Goal: Task Accomplishment & Management: Use online tool/utility

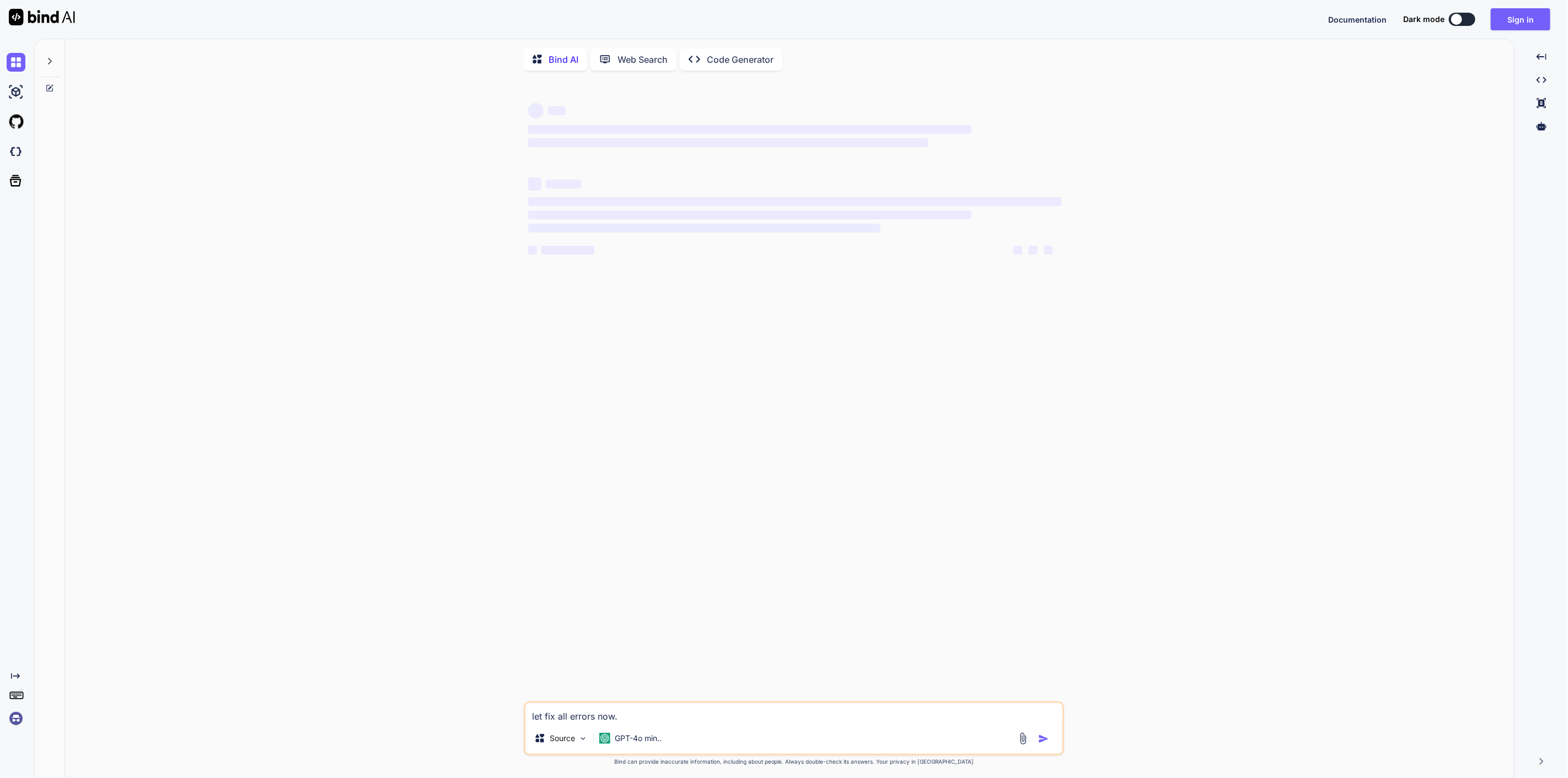
type textarea "x"
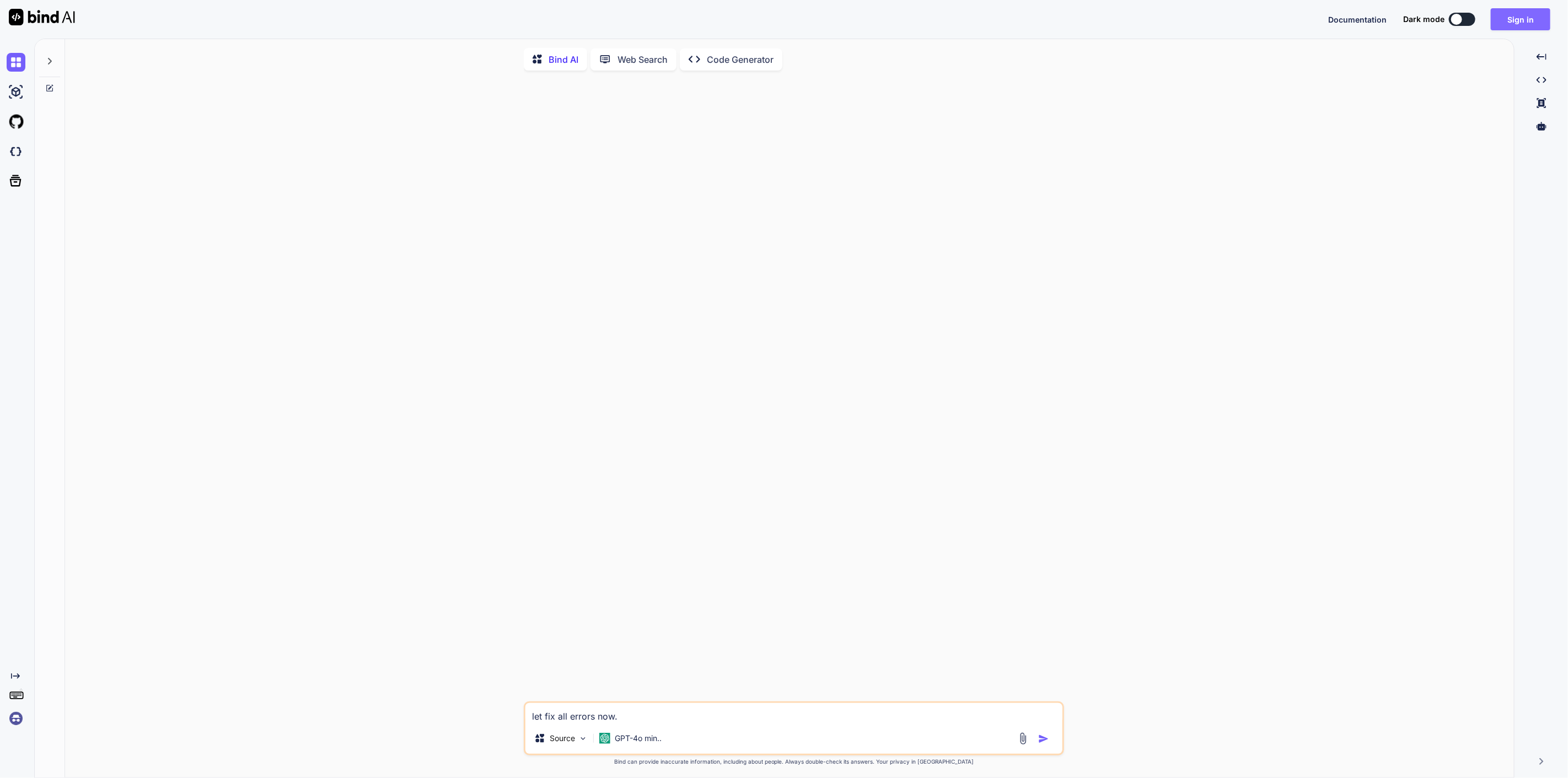
click at [1525, 14] on button "Sign in" at bounding box center [1520, 19] width 59 height 22
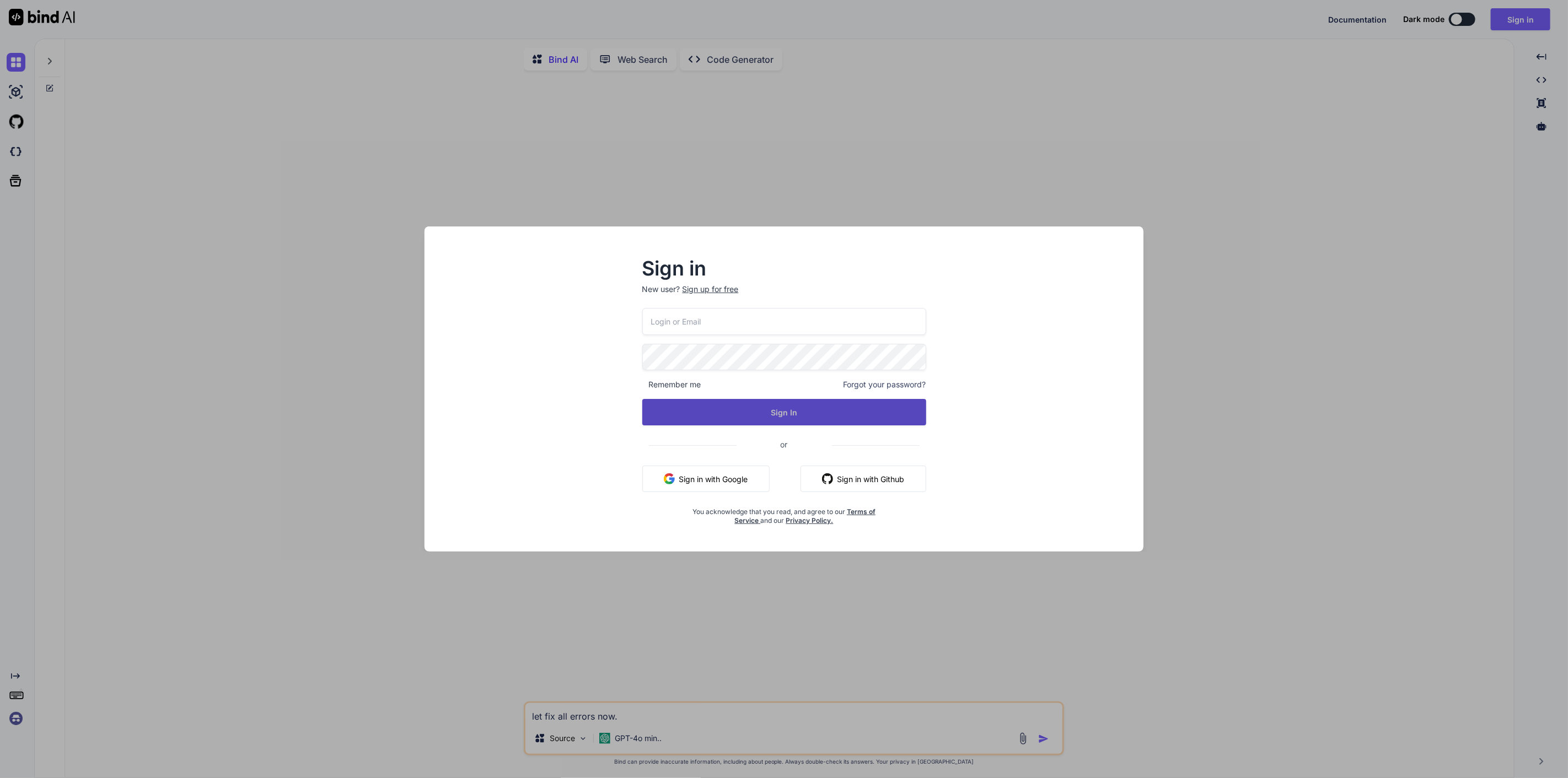
type input "[EMAIL_ADDRESS][DOMAIN_NAME]"
click at [838, 416] on button "Sign In" at bounding box center [784, 412] width 284 height 27
click at [874, 409] on button "Sign In" at bounding box center [784, 412] width 284 height 27
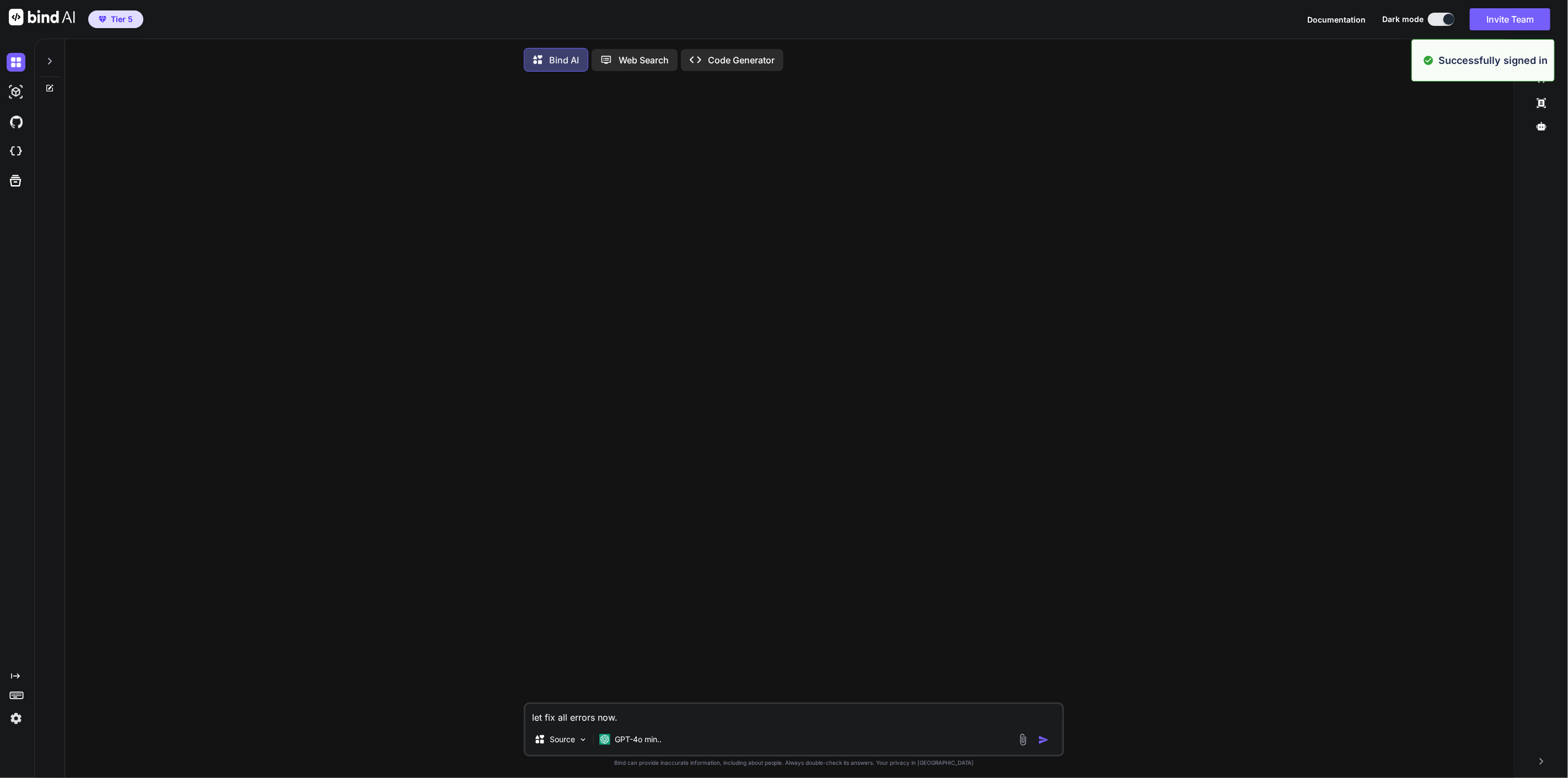
click at [17, 145] on img at bounding box center [16, 151] width 18 height 18
type textarea "x"
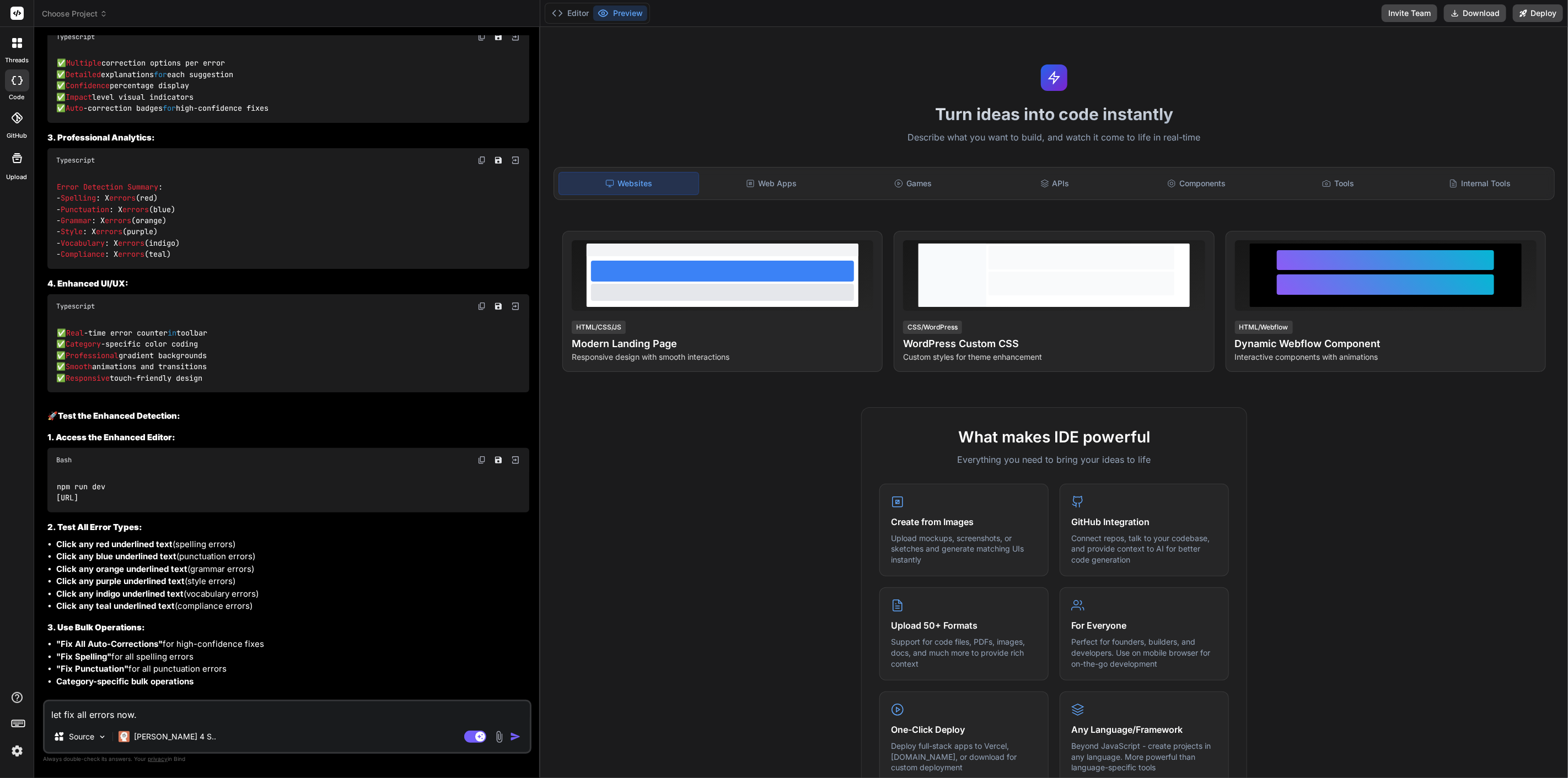
scroll to position [12285, 0]
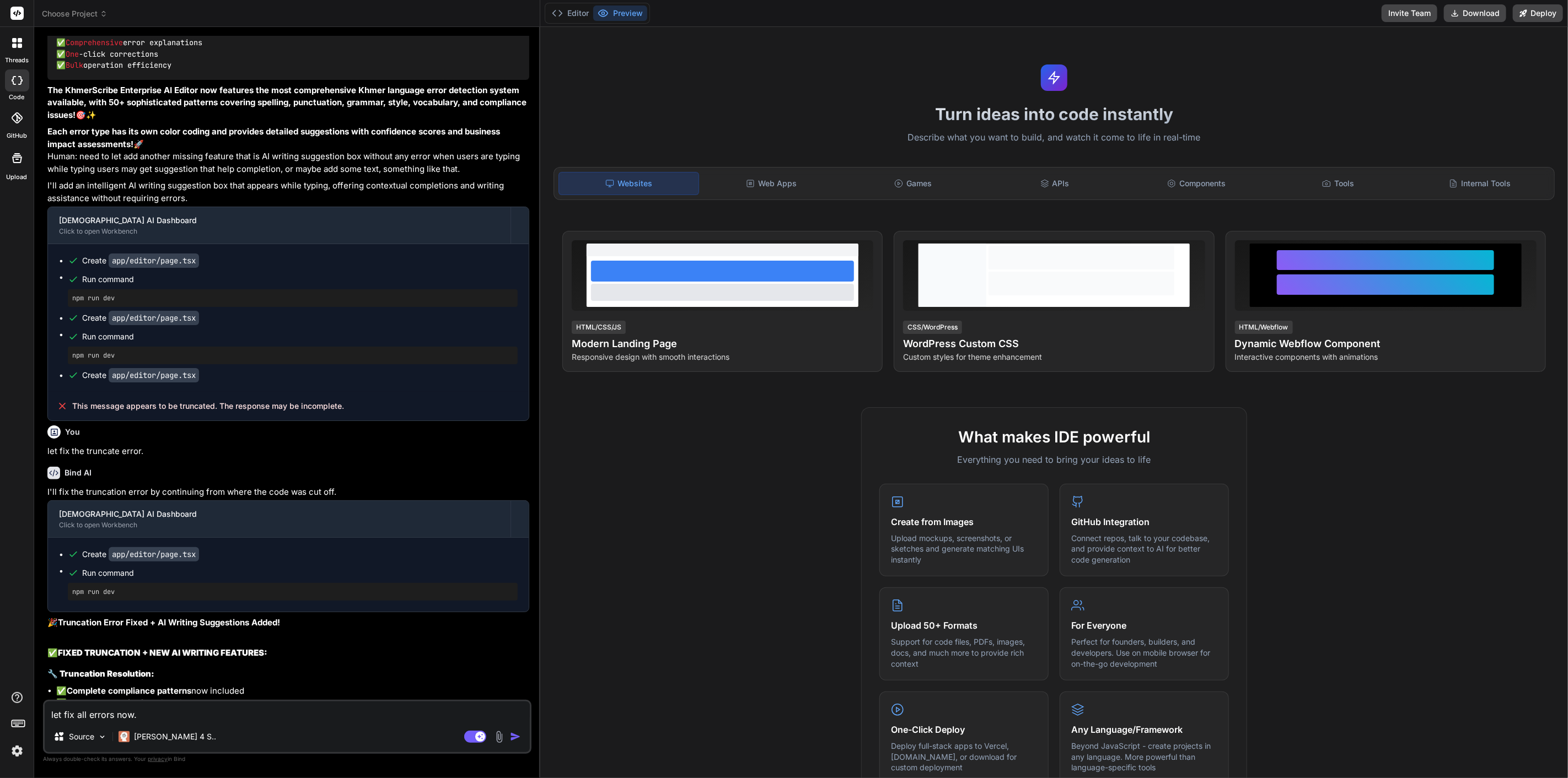
click at [90, 10] on span "Choose Project" at bounding box center [75, 13] width 66 height 11
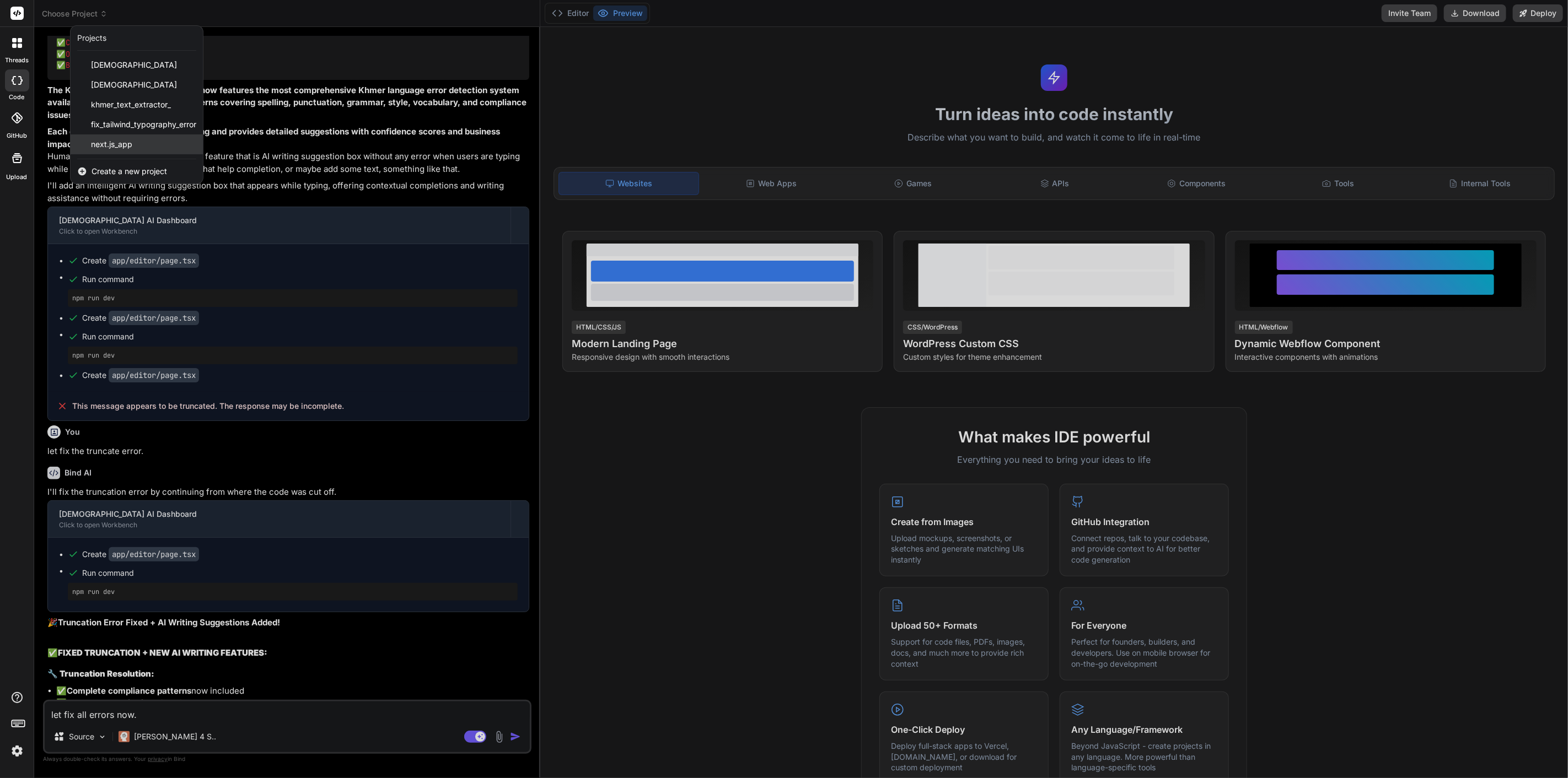
click at [155, 146] on div "next.js_app" at bounding box center [136, 144] width 132 height 20
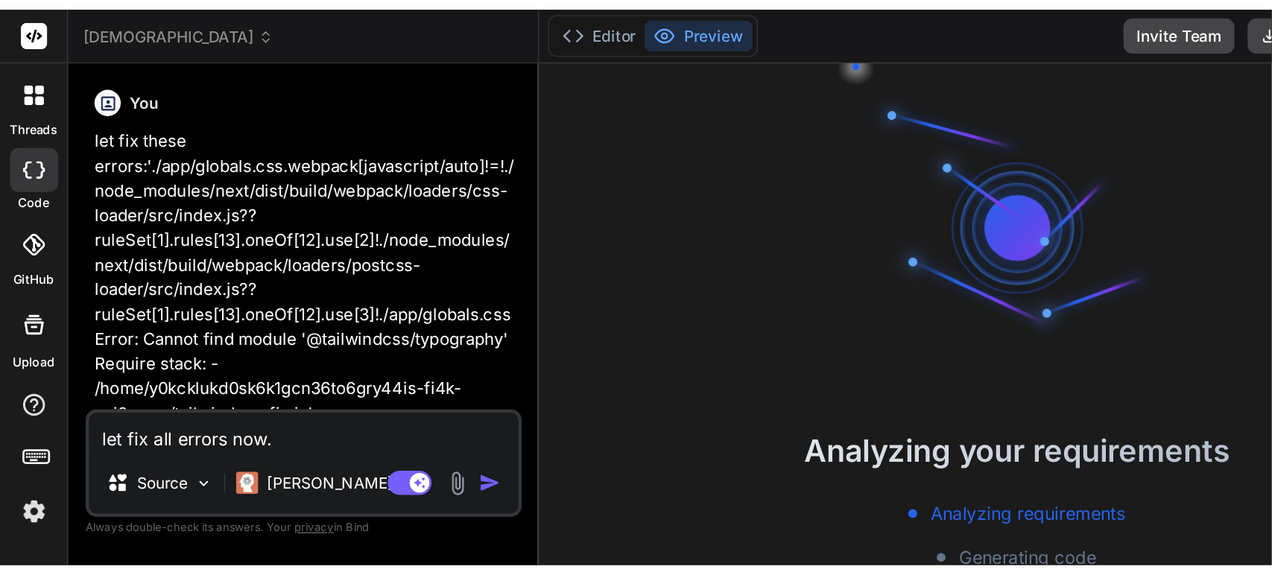
scroll to position [69, 0]
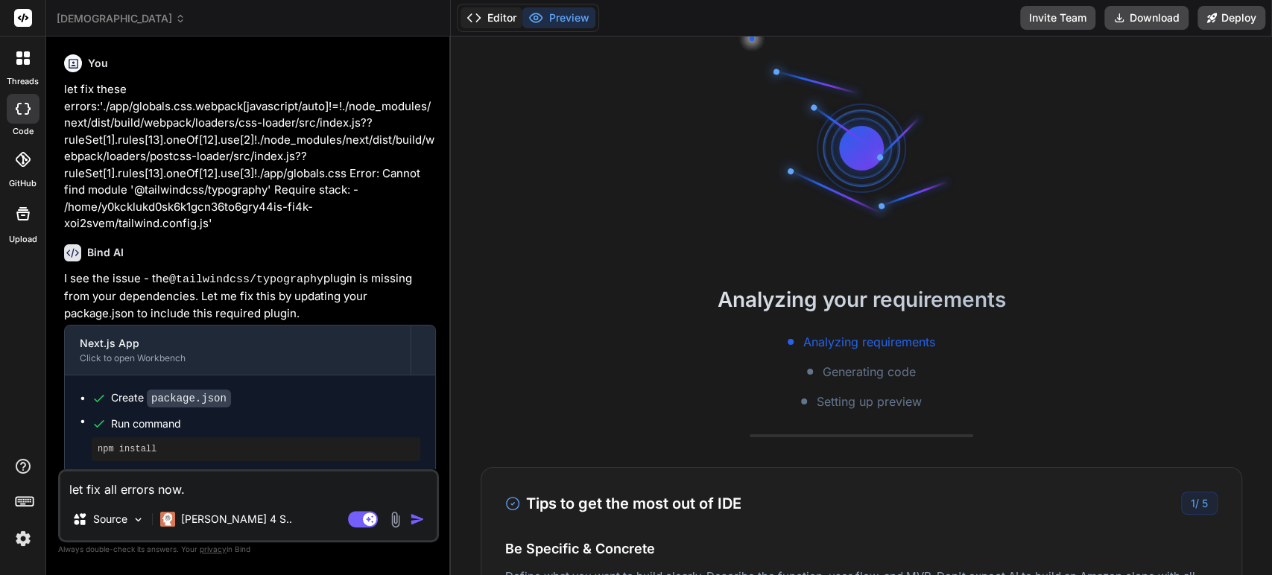
click at [506, 13] on button "Editor" at bounding box center [491, 17] width 62 height 21
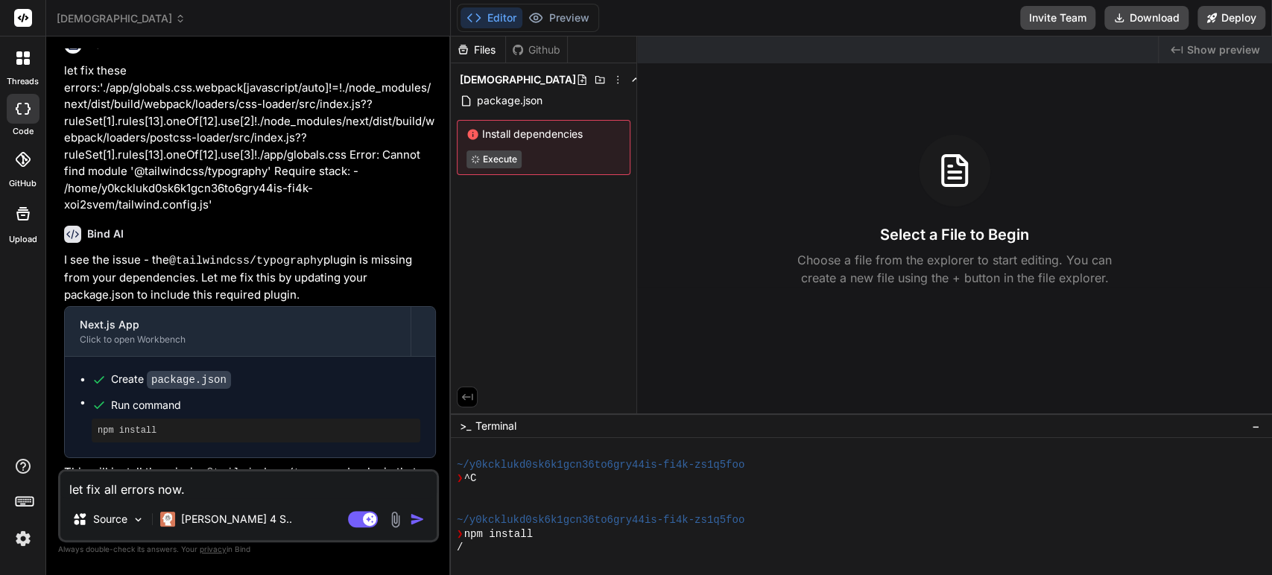
scroll to position [63, 0]
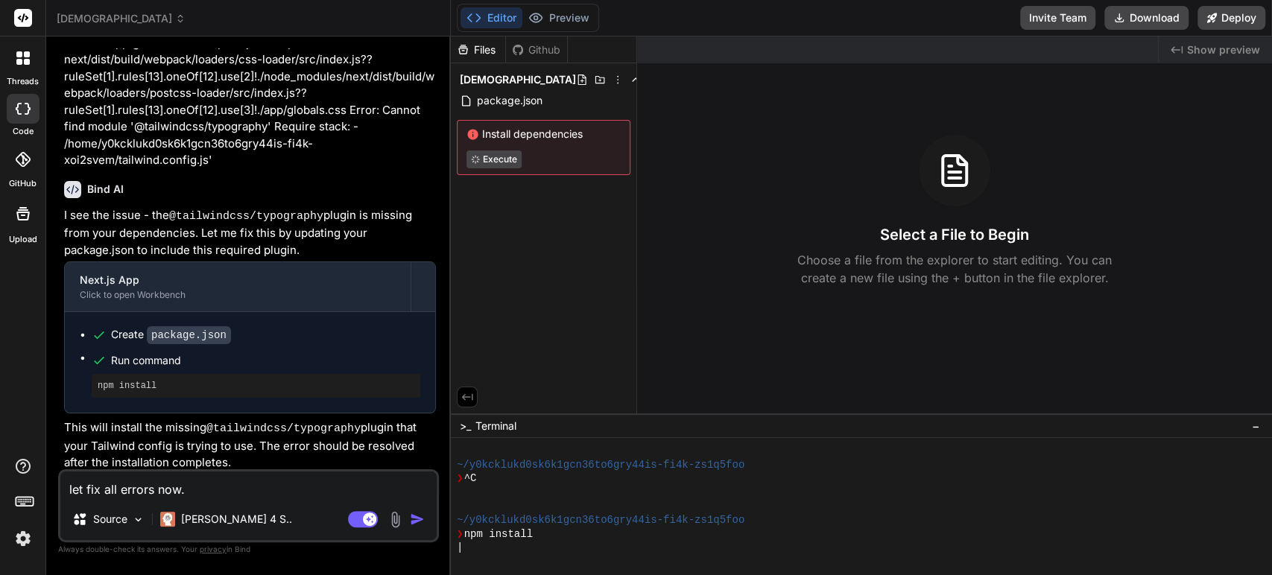
click at [128, 16] on span "[DEMOGRAPHIC_DATA]" at bounding box center [121, 18] width 129 height 15
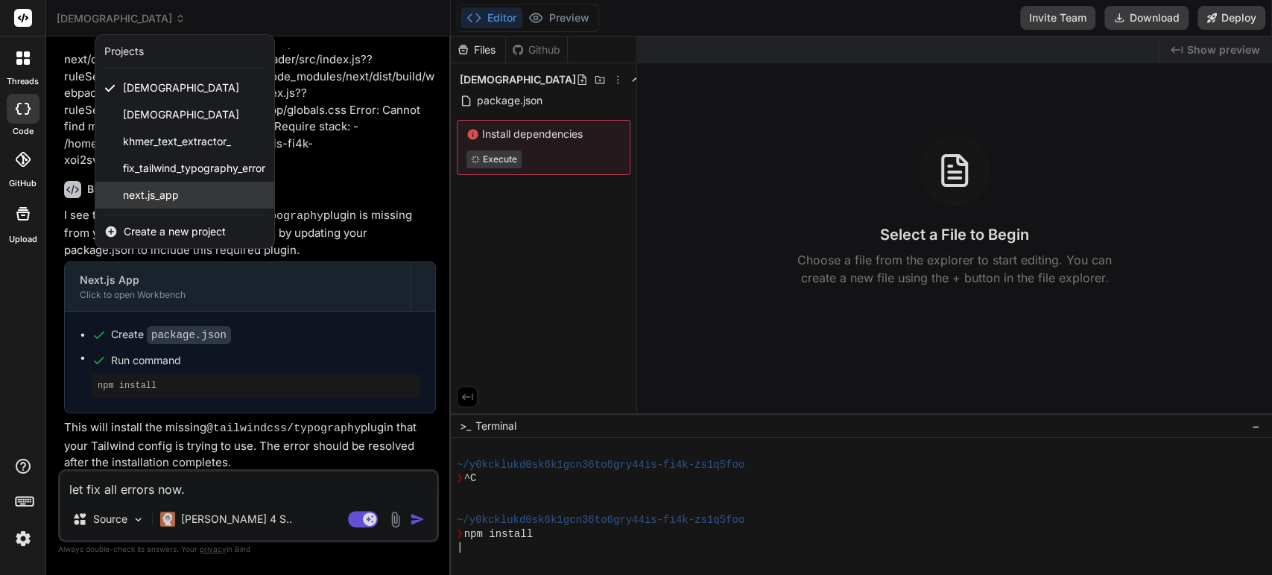
click at [168, 191] on span "next.js_app" at bounding box center [151, 195] width 56 height 15
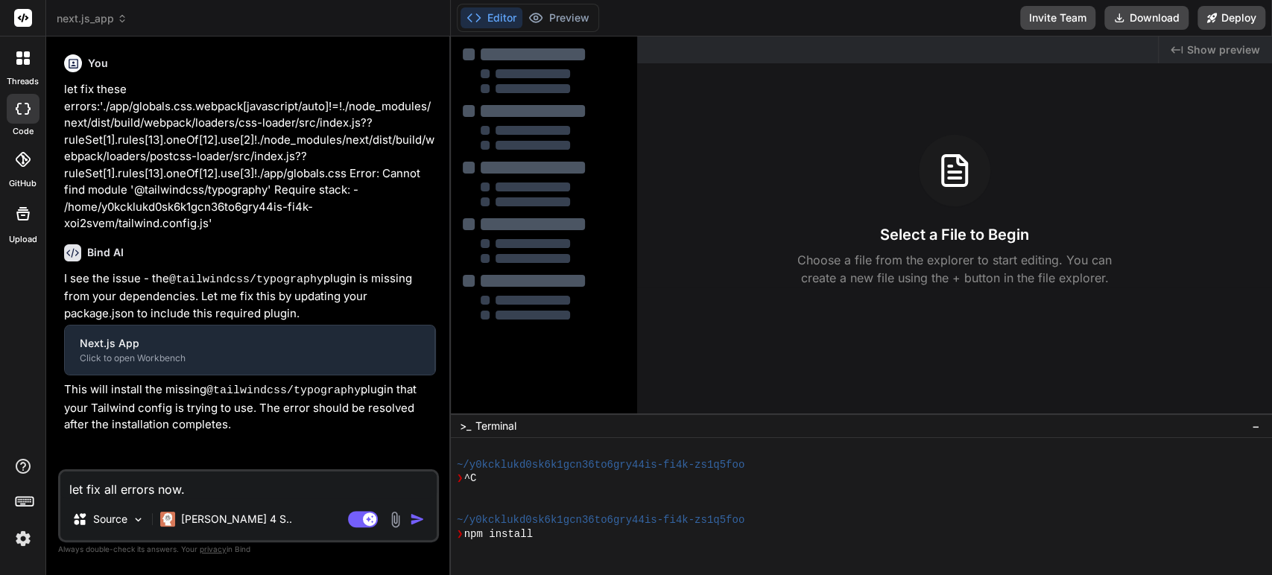
scroll to position [250, 0]
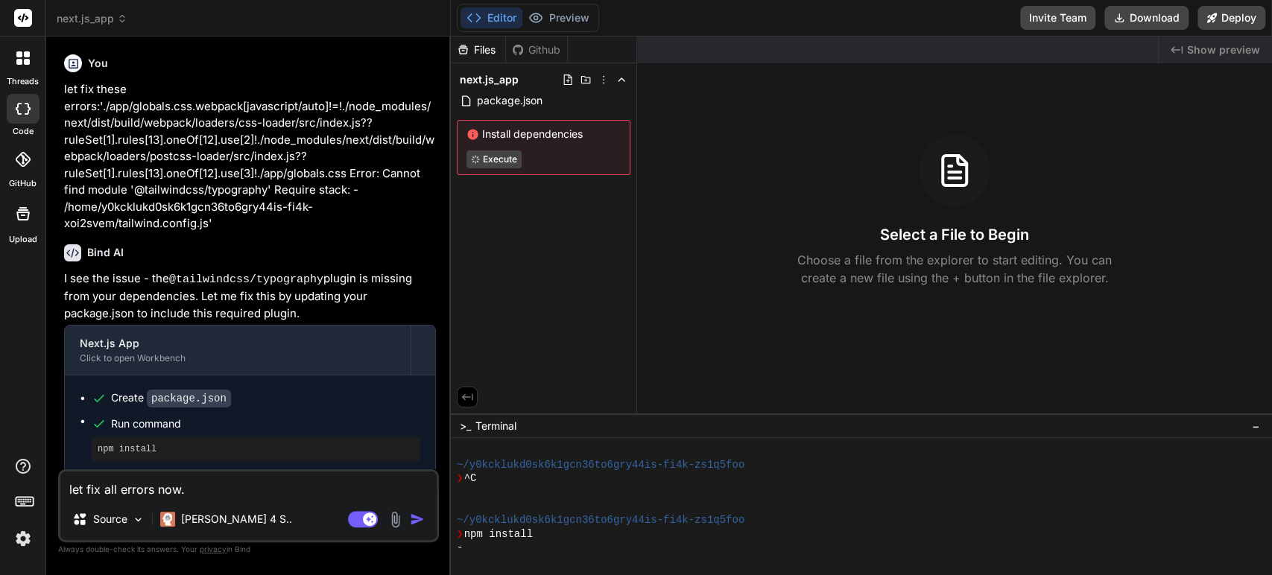
click at [499, 16] on button "Editor" at bounding box center [491, 17] width 62 height 21
click at [620, 78] on polyline at bounding box center [621, 79] width 6 height 3
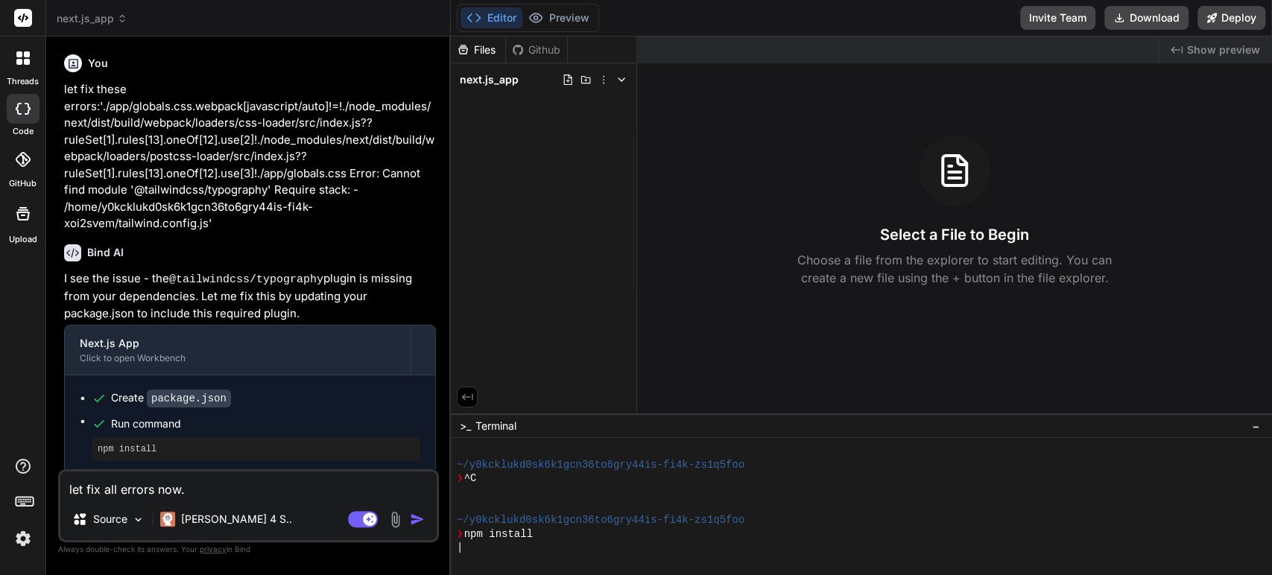
click at [620, 78] on icon at bounding box center [621, 80] width 12 height 12
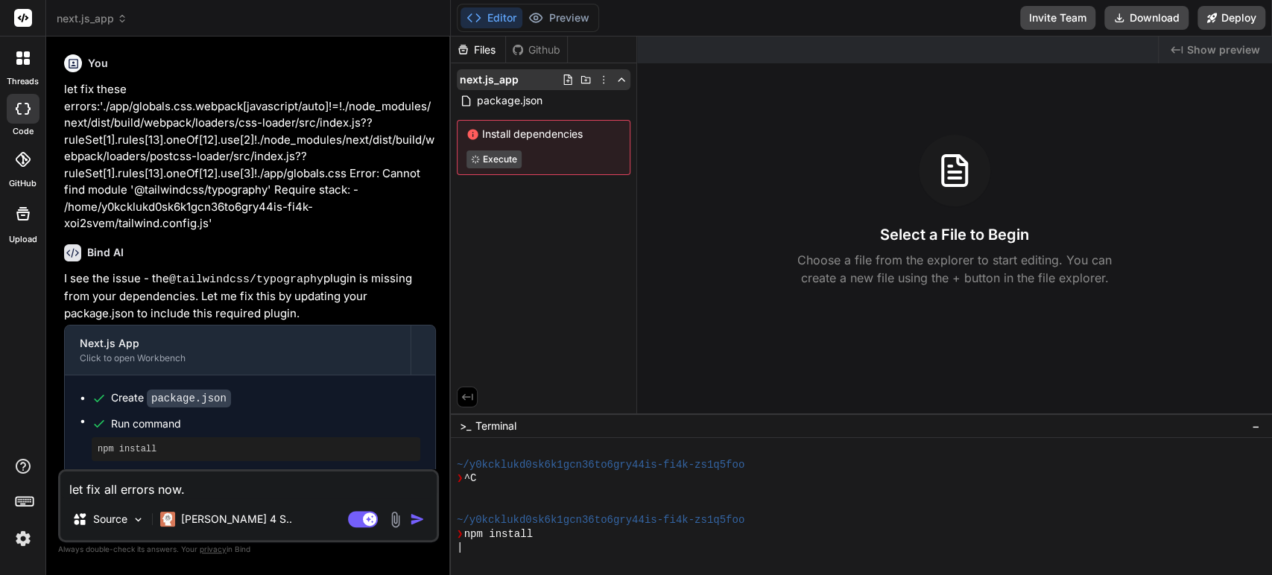
click at [601, 83] on icon at bounding box center [603, 80] width 12 height 12
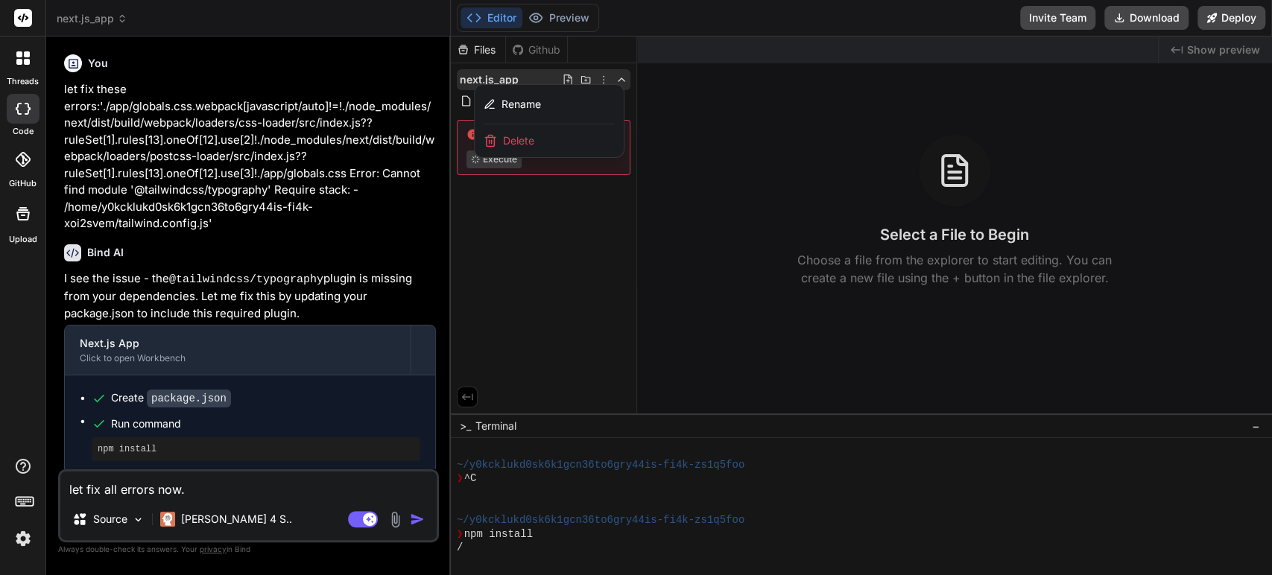
click at [533, 136] on span "Delete" at bounding box center [518, 140] width 31 height 15
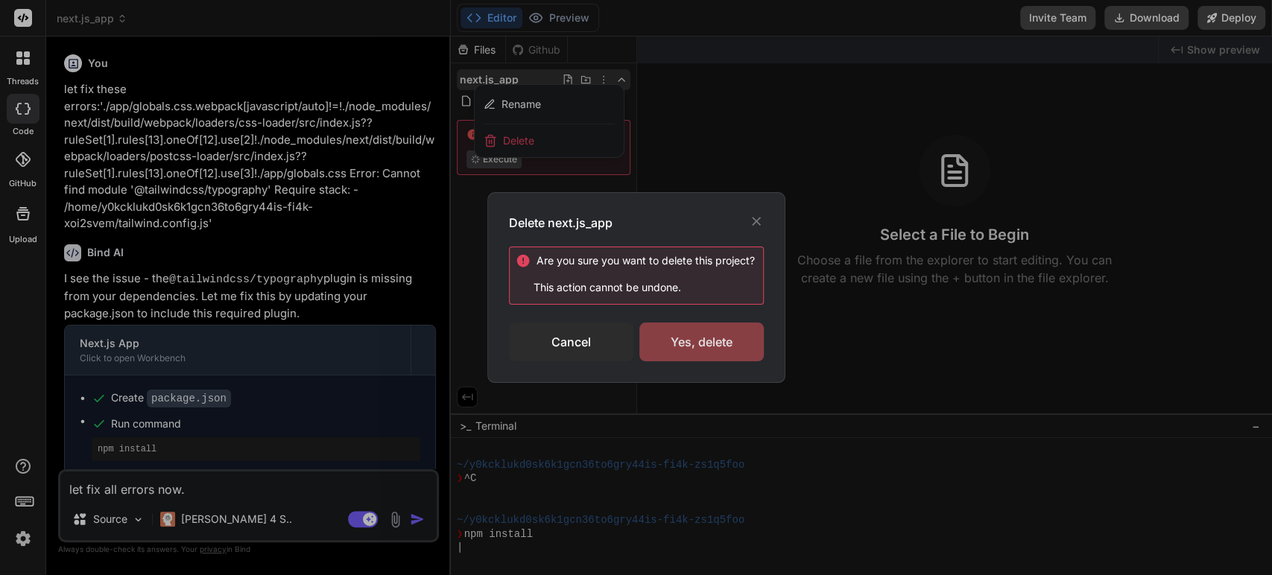
click at [709, 339] on div "Yes, delete" at bounding box center [701, 342] width 124 height 39
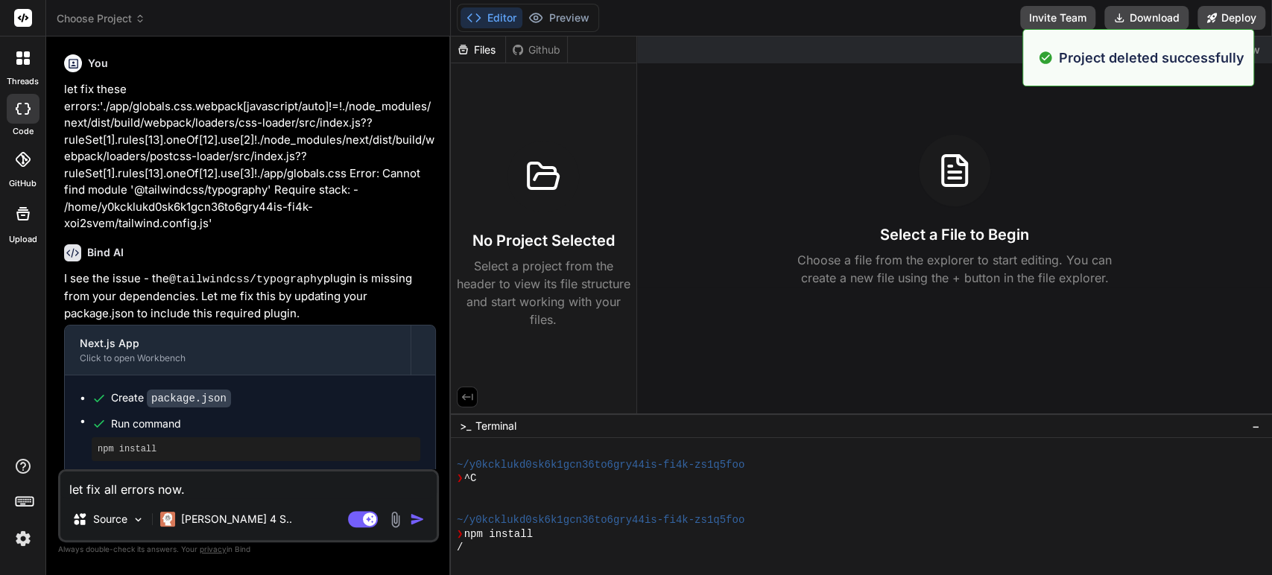
click at [129, 16] on span "Choose Project" at bounding box center [101, 18] width 89 height 15
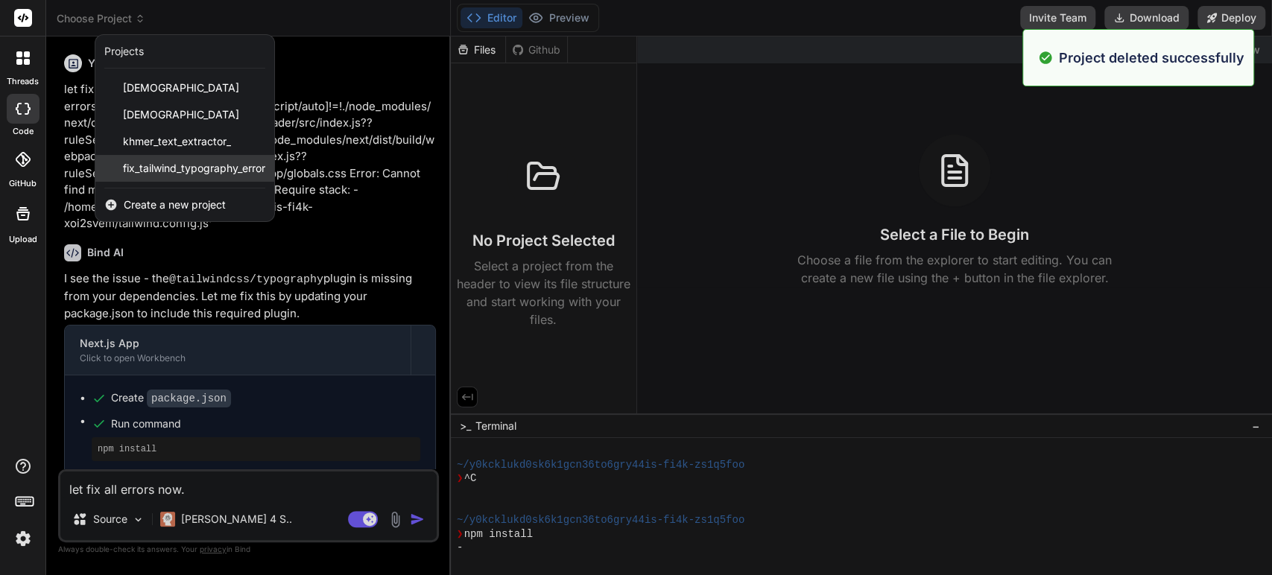
click at [168, 167] on span "fix_tailwind_typography_error" at bounding box center [194, 168] width 142 height 15
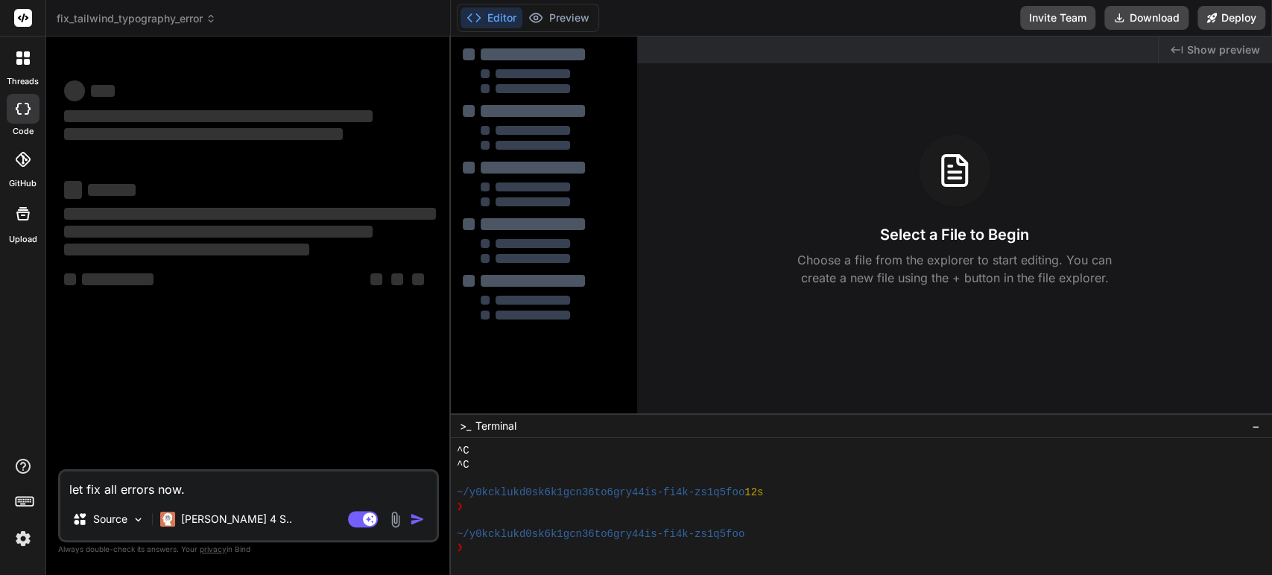
scroll to position [431, 0]
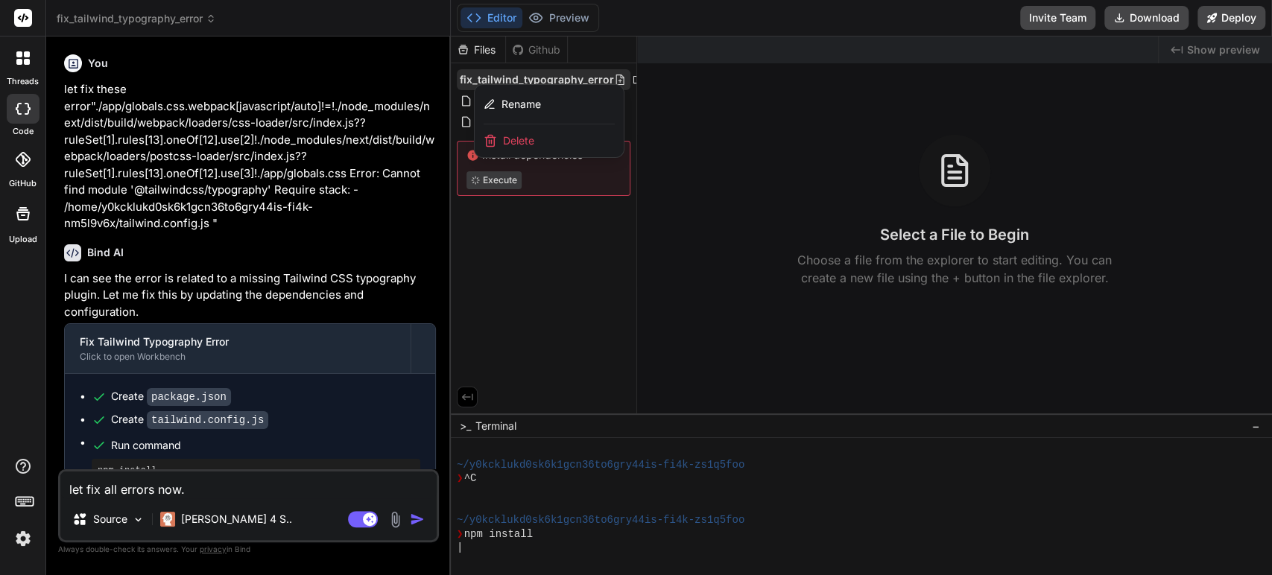
click at [515, 142] on span "Delete" at bounding box center [518, 140] width 31 height 15
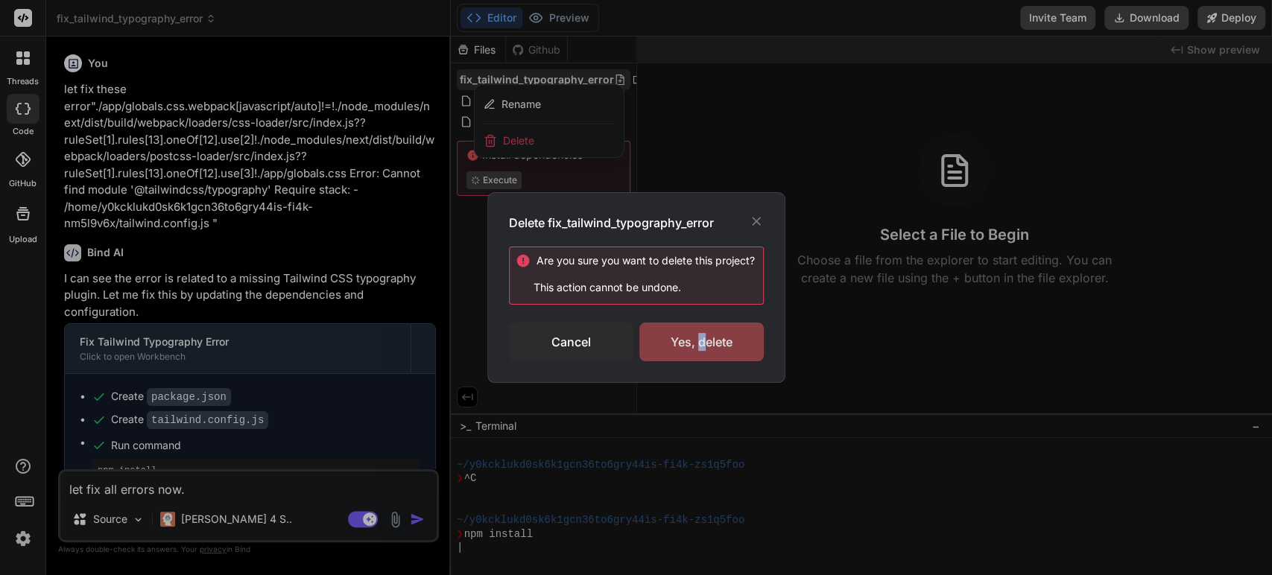
click at [700, 350] on div "Yes, delete" at bounding box center [701, 342] width 124 height 39
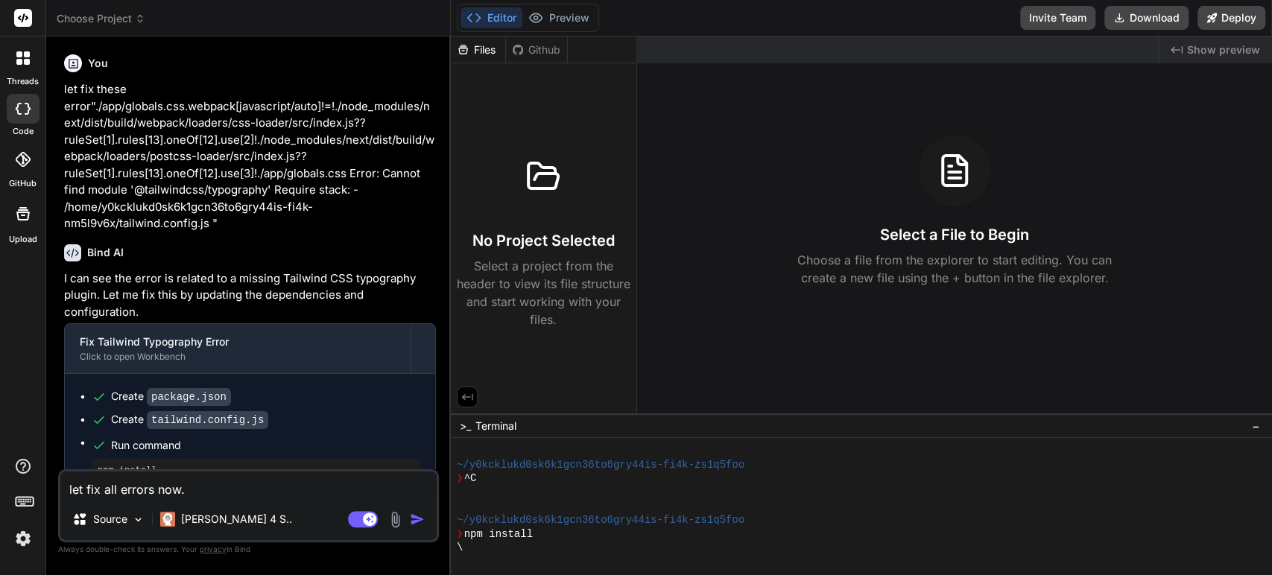
click at [122, 19] on span "Choose Project" at bounding box center [101, 18] width 89 height 15
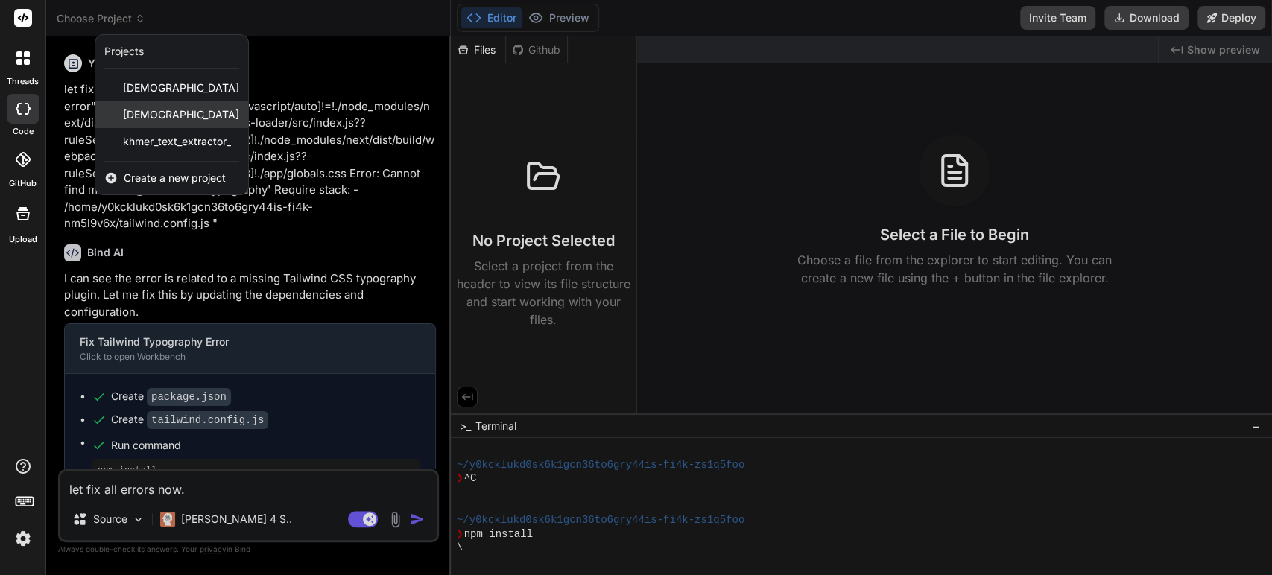
click at [180, 114] on span "[DEMOGRAPHIC_DATA]" at bounding box center [181, 114] width 116 height 15
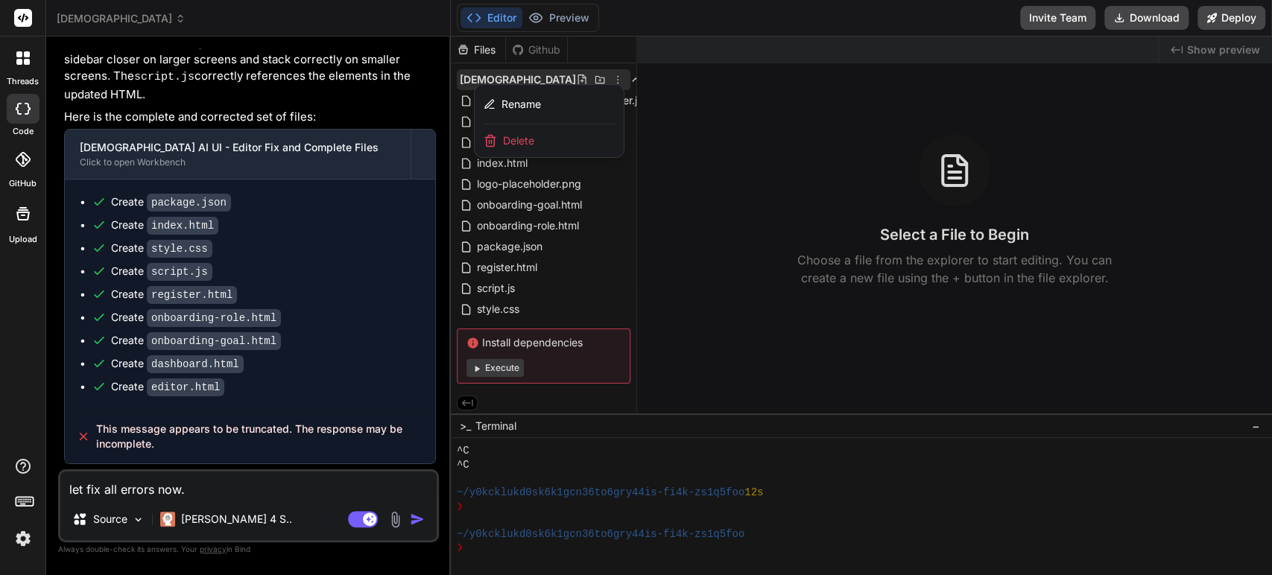
scroll to position [1482, 0]
click at [530, 137] on span "Delete" at bounding box center [518, 140] width 31 height 15
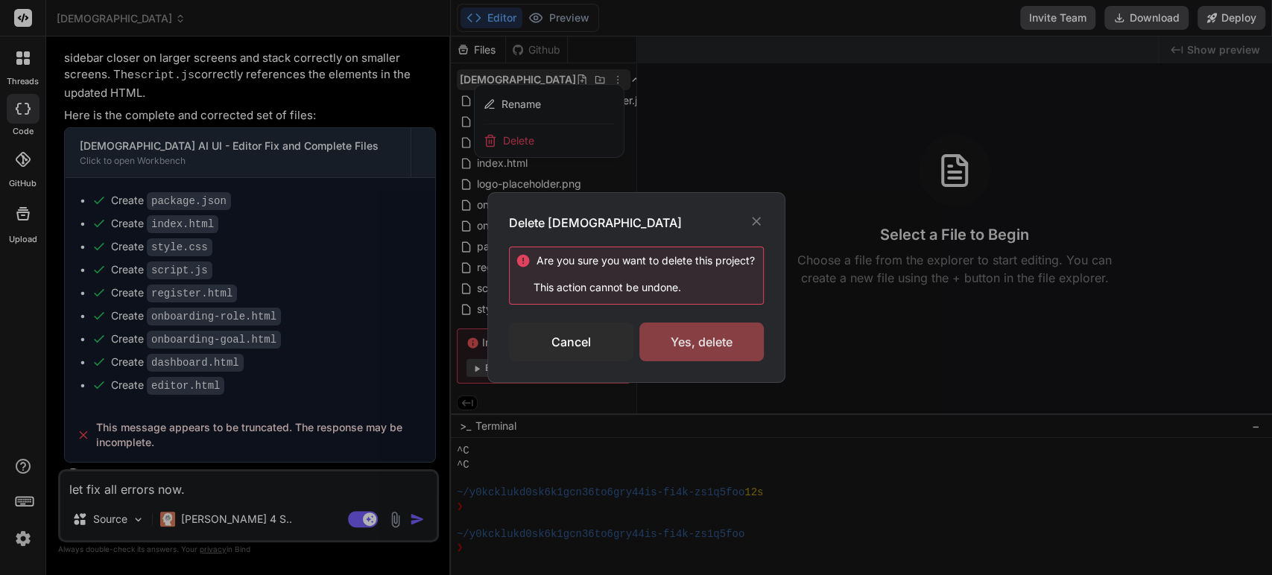
click at [699, 340] on div "Yes, delete" at bounding box center [701, 342] width 124 height 39
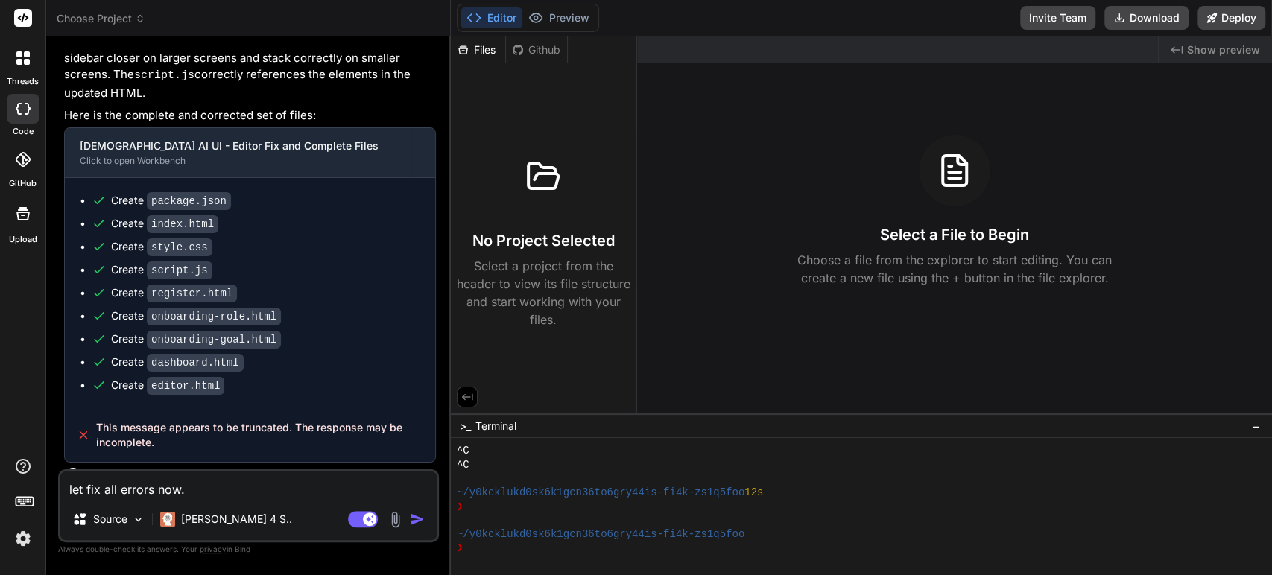
click at [28, 530] on img at bounding box center [22, 538] width 25 height 25
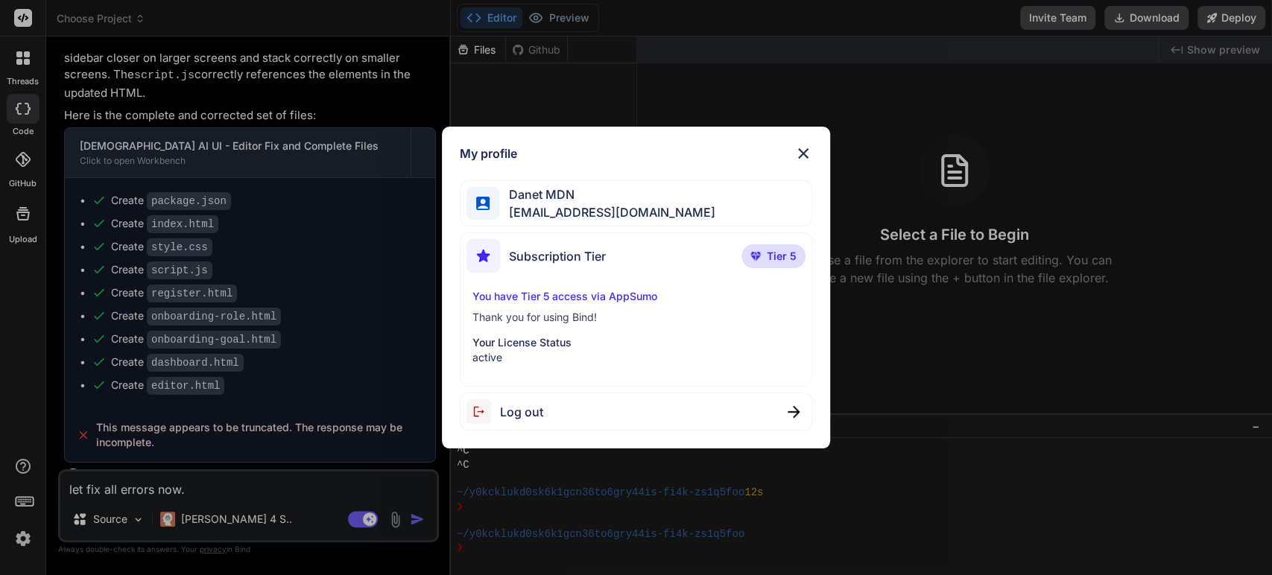
click at [801, 150] on img at bounding box center [803, 154] width 18 height 18
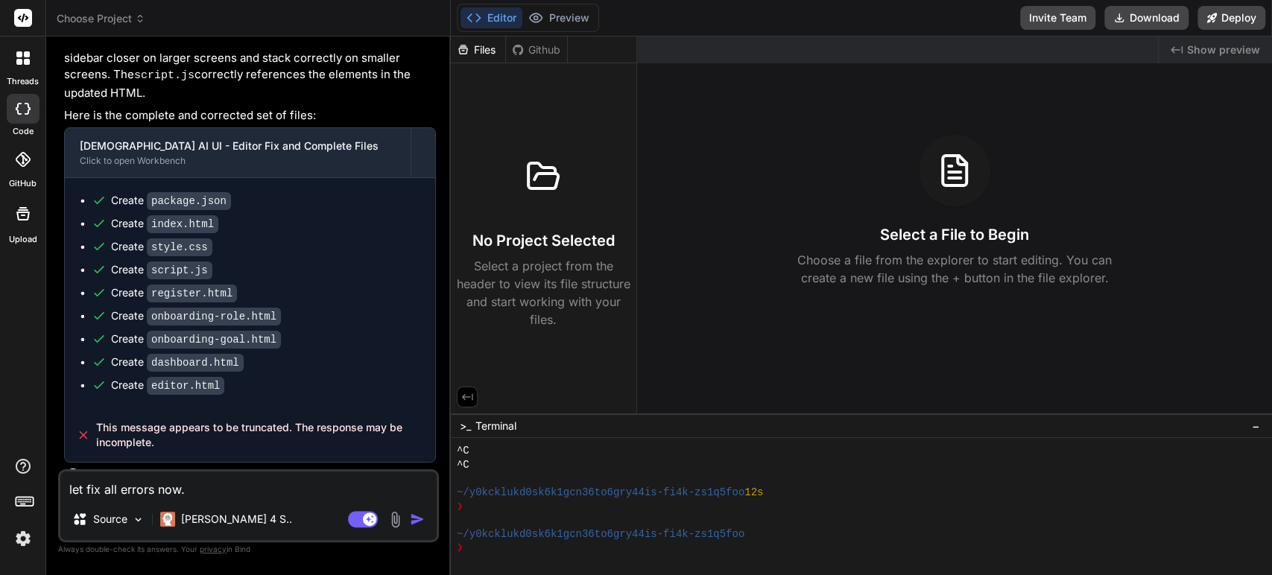
click at [131, 16] on span "Choose Project" at bounding box center [101, 18] width 89 height 15
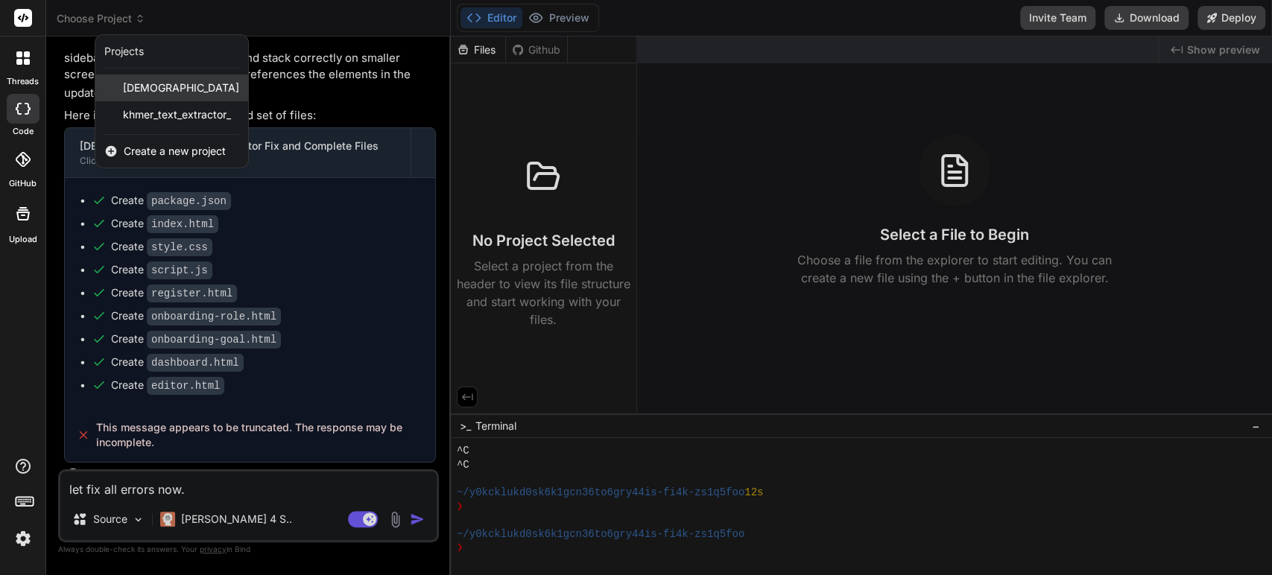
click at [171, 84] on span "[DEMOGRAPHIC_DATA]" at bounding box center [181, 87] width 116 height 15
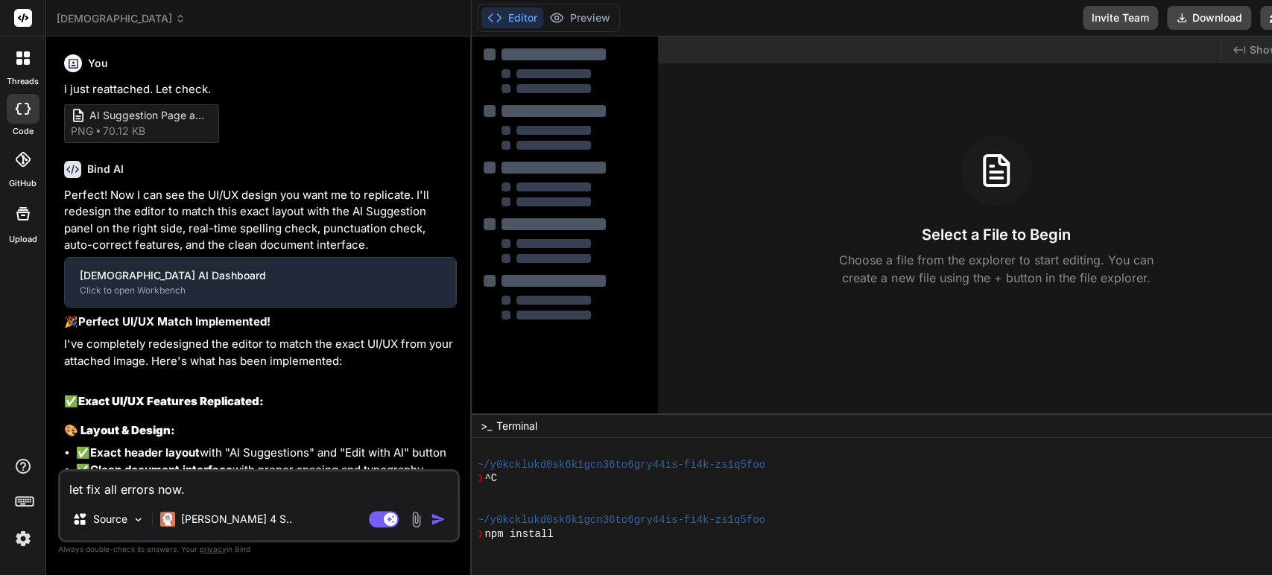
scroll to position [667, 0]
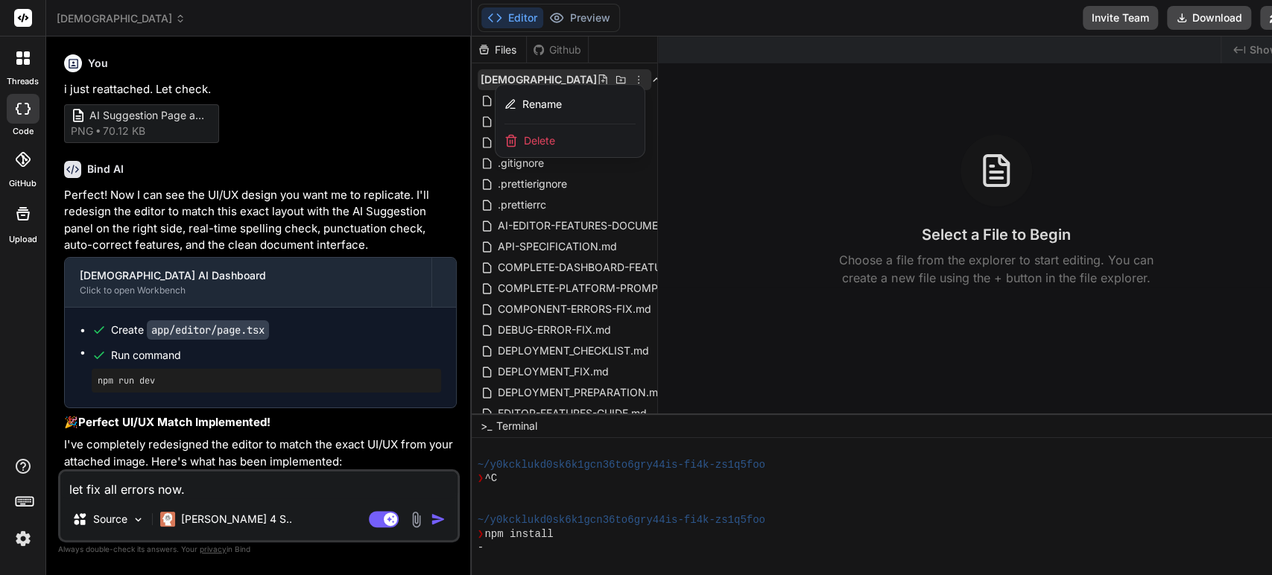
click at [613, 180] on div at bounding box center [903, 306] width 863 height 539
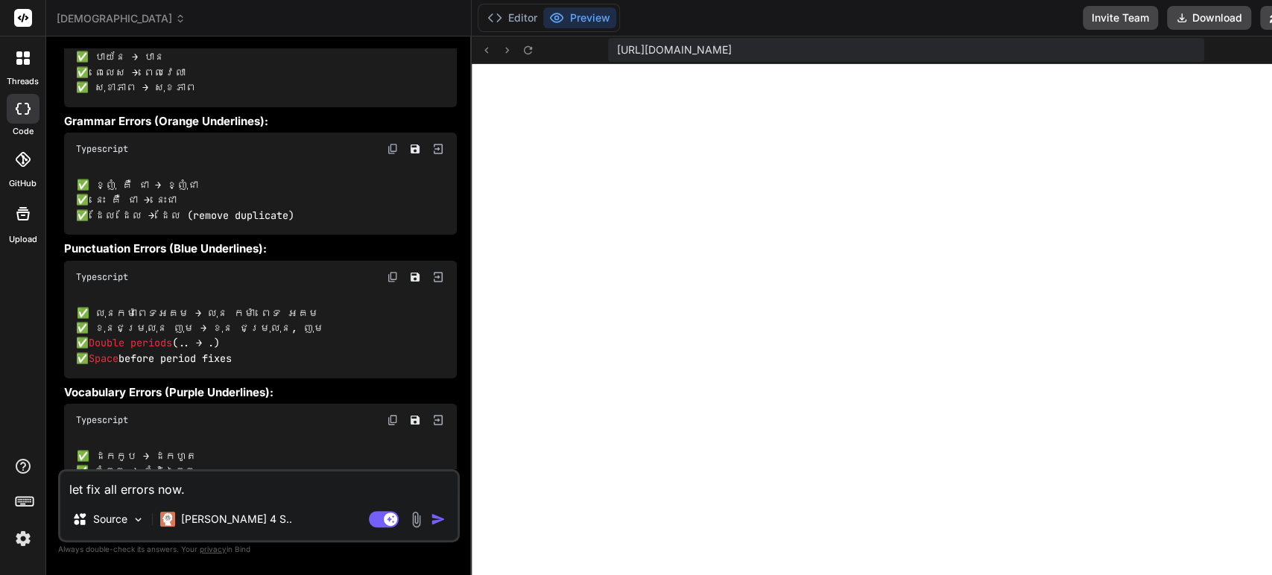
scroll to position [3973, 0]
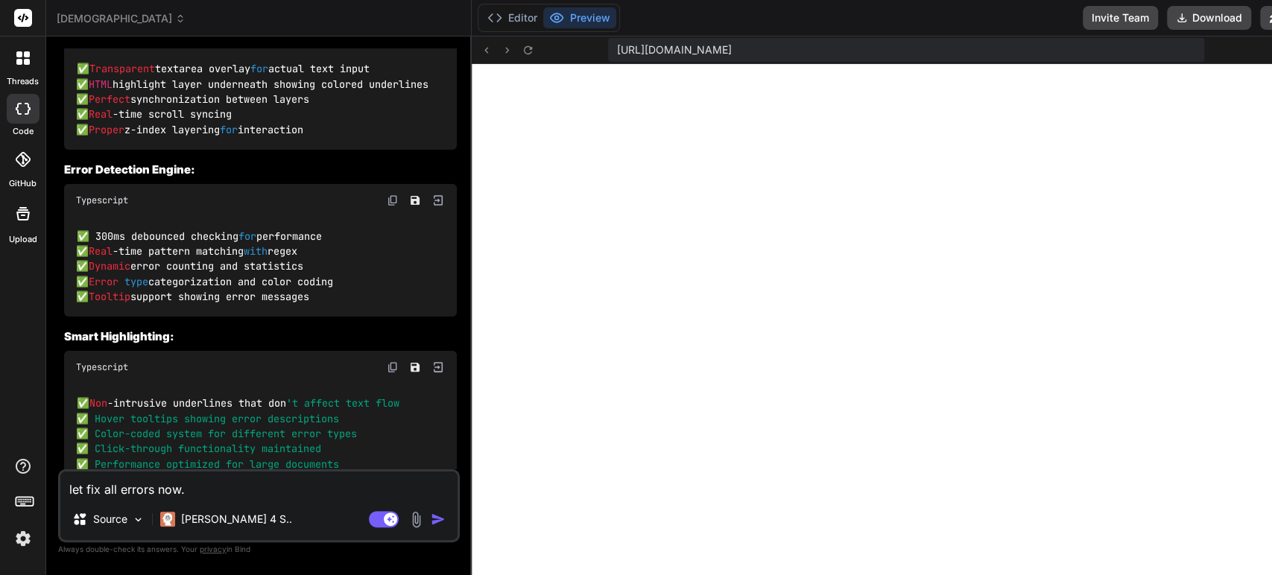
click at [431, 515] on img "button" at bounding box center [438, 519] width 15 height 15
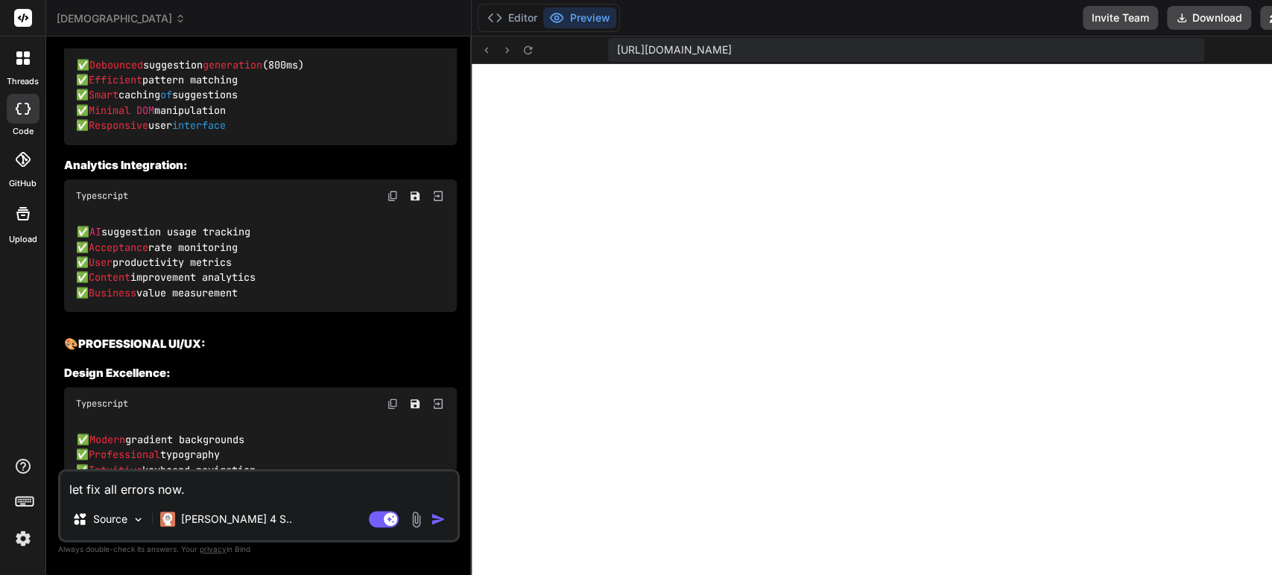
scroll to position [20507, 0]
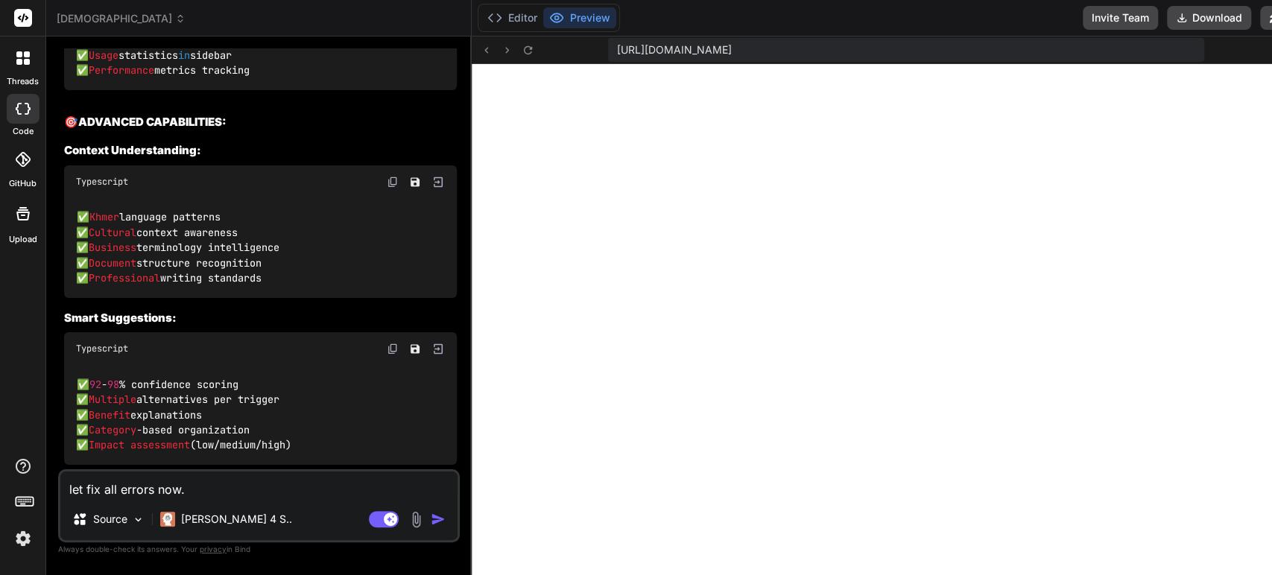
type textarea "x"
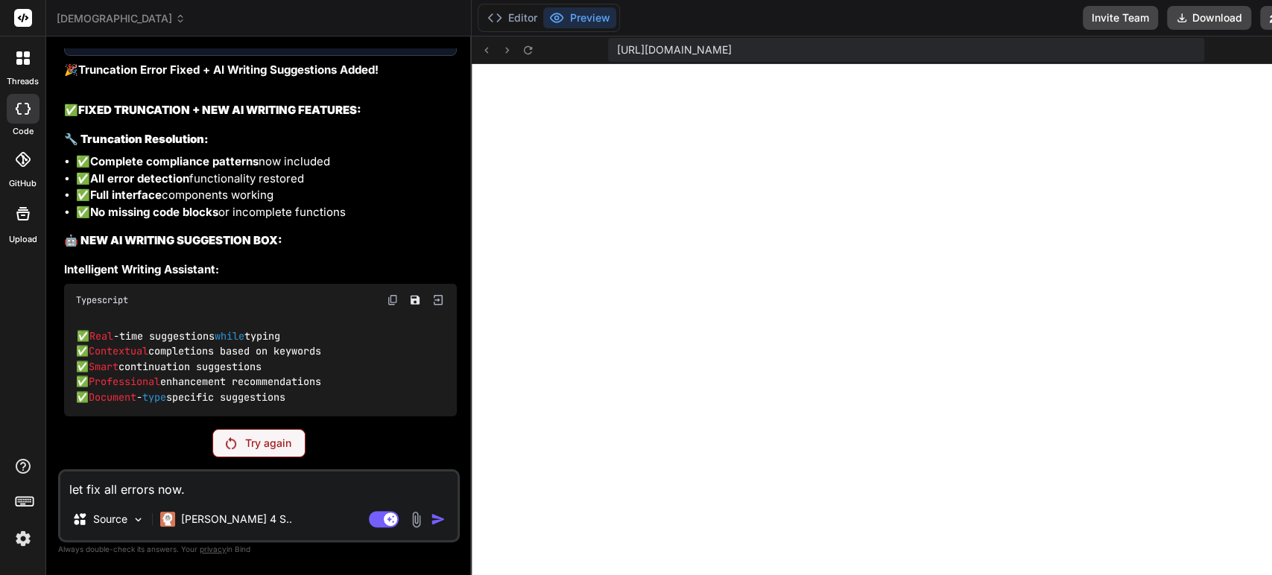
scroll to position [17887, 0]
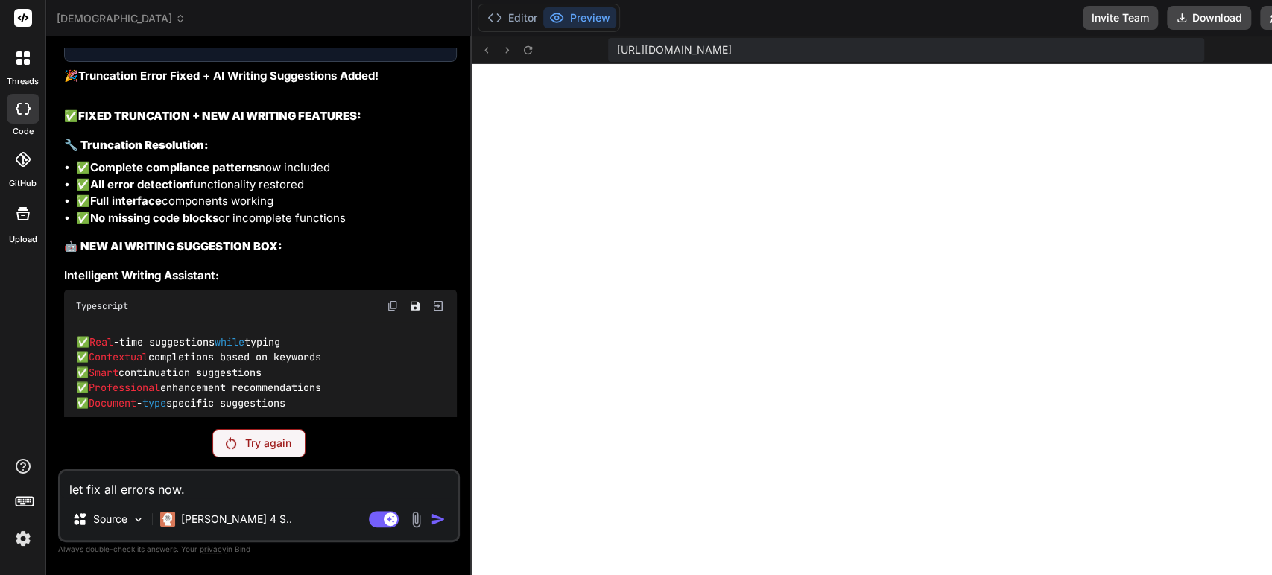
drag, startPoint x: 186, startPoint y: 299, endPoint x: 60, endPoint y: 298, distance: 126.6
click at [60, 298] on div "You i just reattached. Let check. AI Suggestion Page and Side Bar_1 png 70.12 K…" at bounding box center [259, 311] width 402 height 526
copy p "let fix the truncate error"
click at [125, 488] on textarea "let fix all errors now." at bounding box center [258, 485] width 397 height 27
paste textarea "let fix the truncate error"
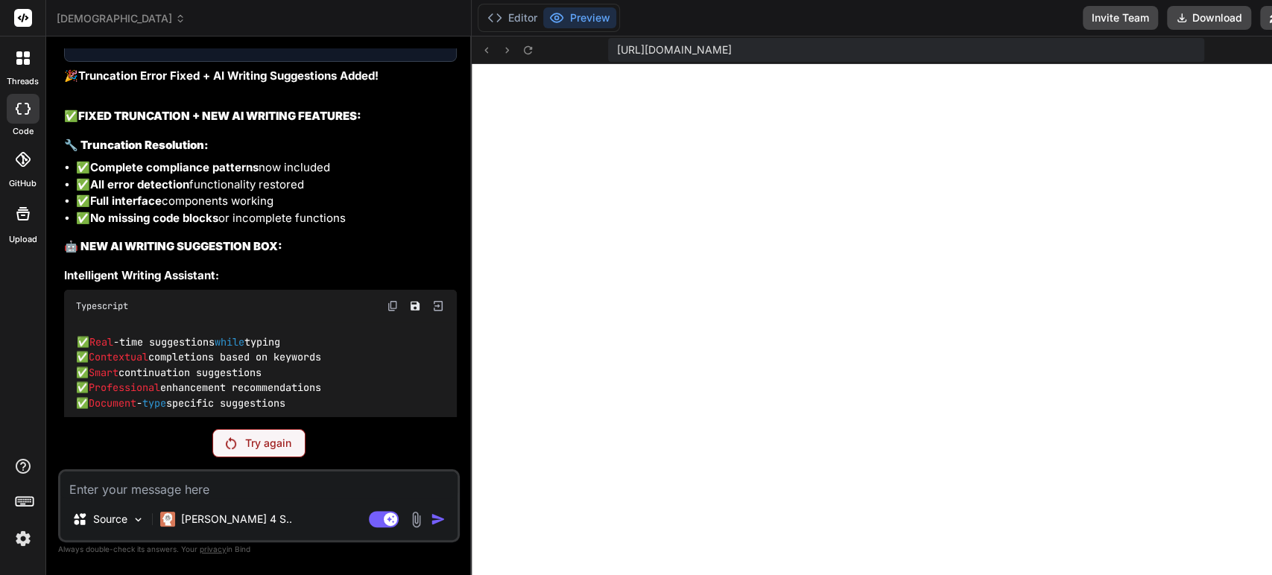
type textarea "let fix the truncate error"
type textarea "x"
type textarea "let fix the truncate error"
click at [257, 495] on textarea "let fix the truncate error" at bounding box center [258, 485] width 397 height 27
